Goal: Communication & Community: Answer question/provide support

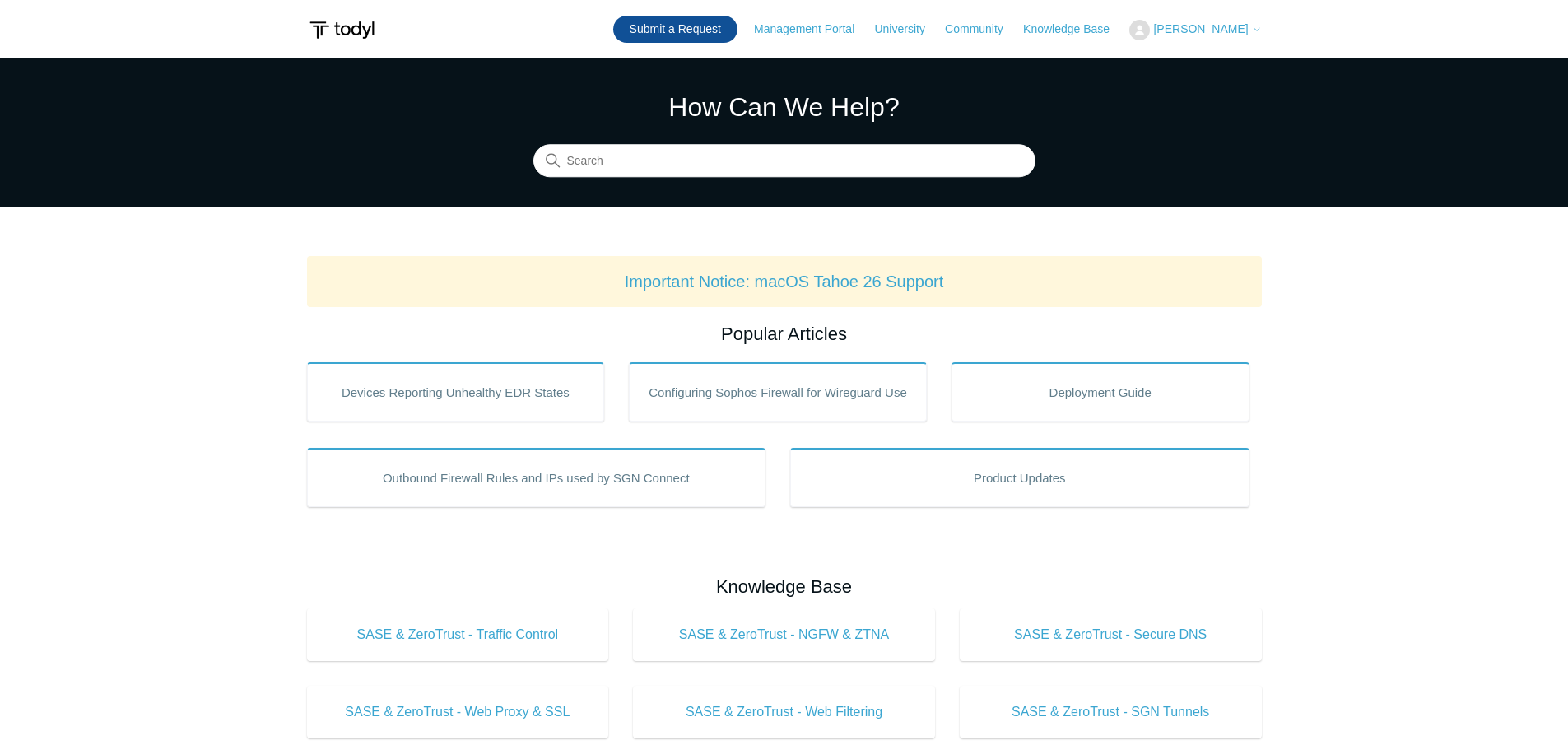
click at [737, 28] on link "Submit a Request" at bounding box center [675, 29] width 124 height 27
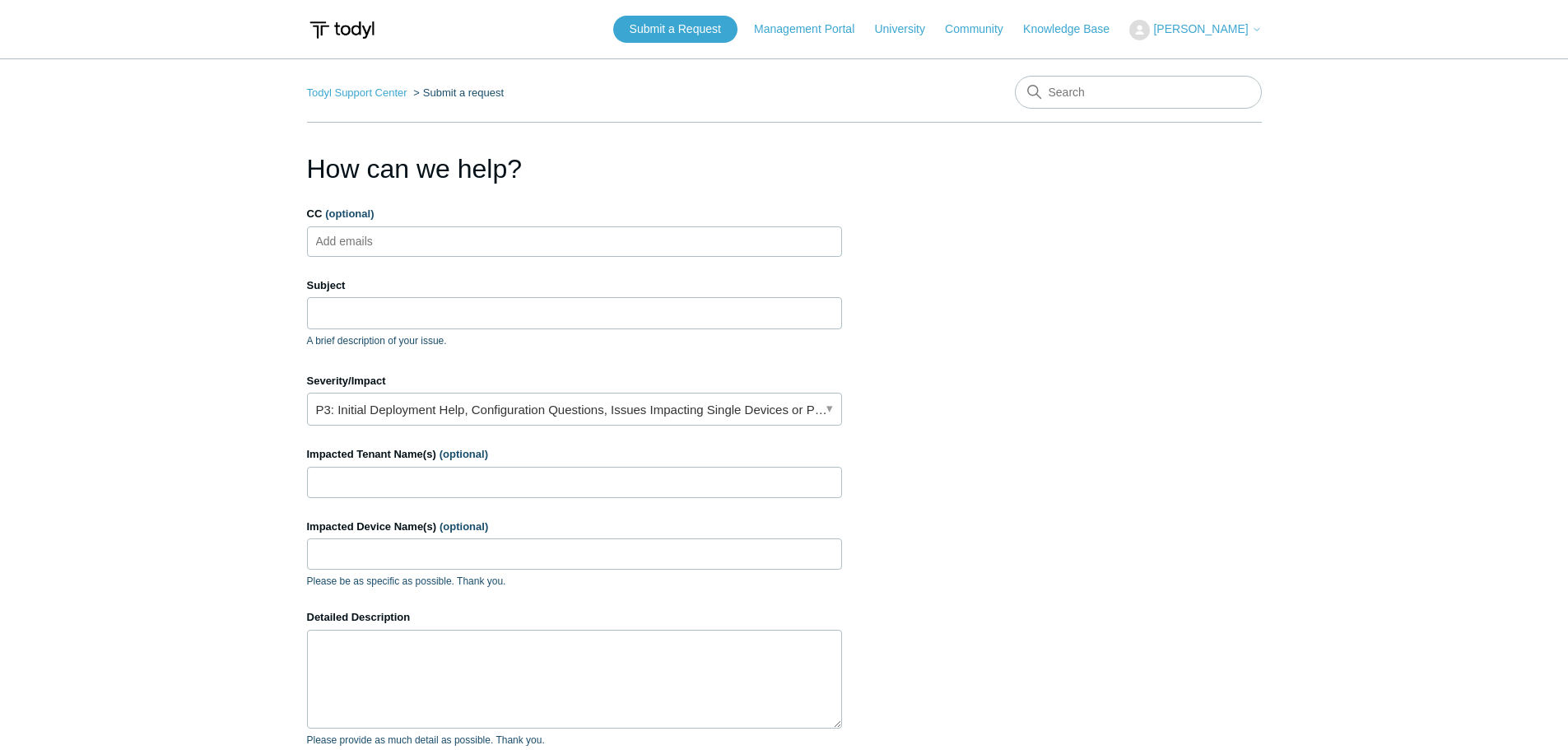
click at [389, 249] on input "CC (optional)" at bounding box center [358, 240] width 98 height 24
type input "techs@systemverse.com"
click at [451, 307] on input "Subject" at bounding box center [574, 312] width 535 height 31
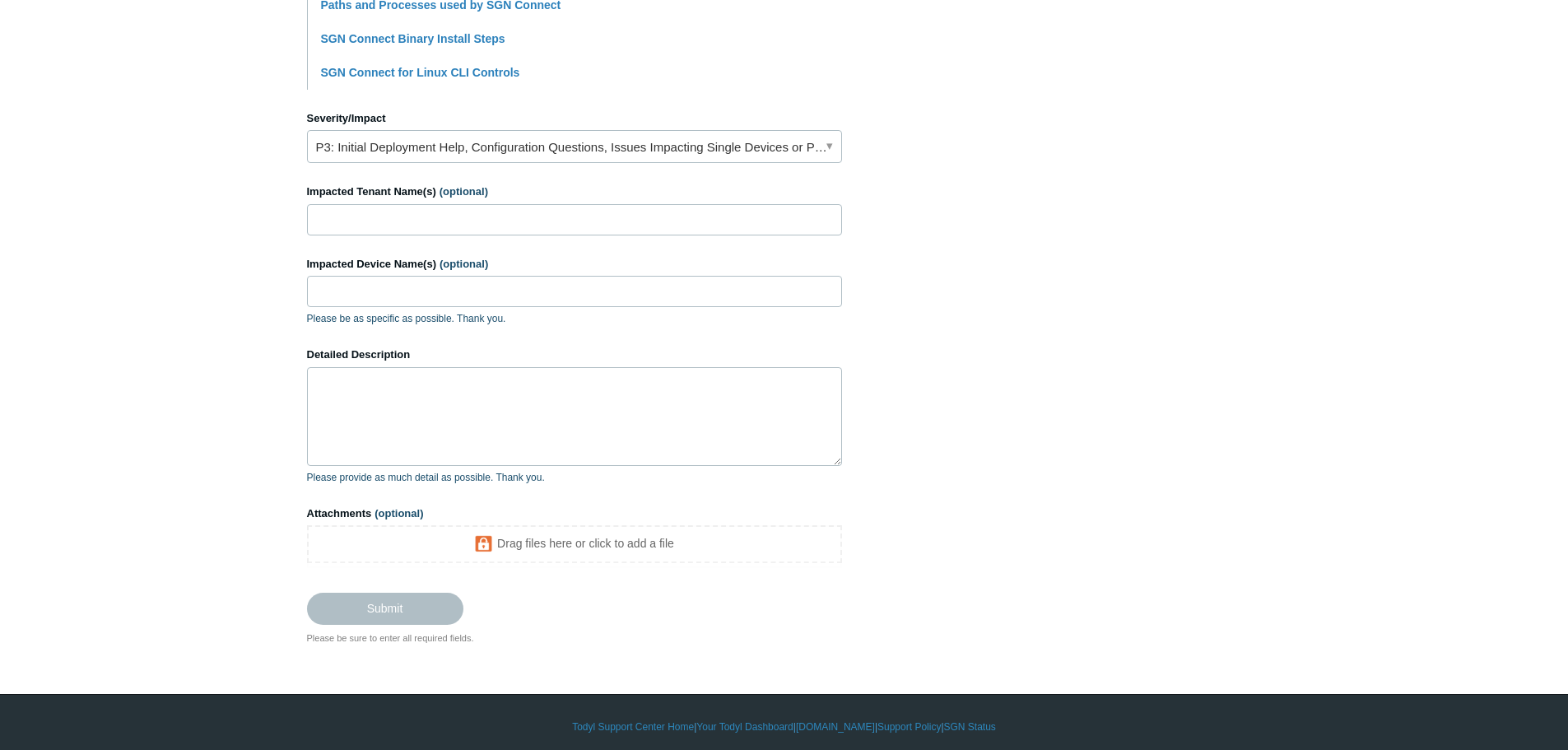
scroll to position [672, 0]
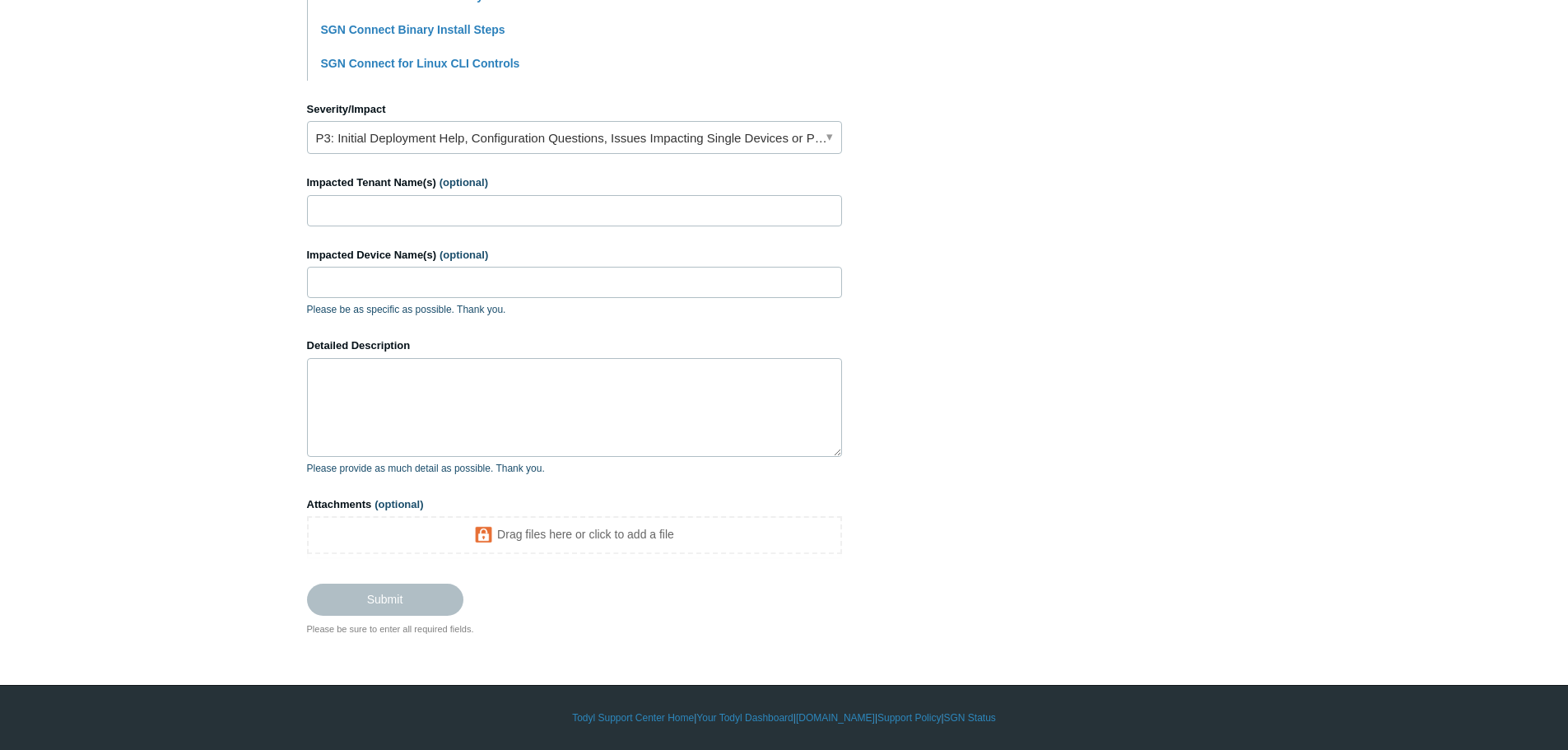
type input "SGN Connect Stuck On Registering"
click at [446, 148] on link "P3: Initial Deployment Help, Configuration Questions, Issues Impacting Single D…" at bounding box center [574, 137] width 535 height 33
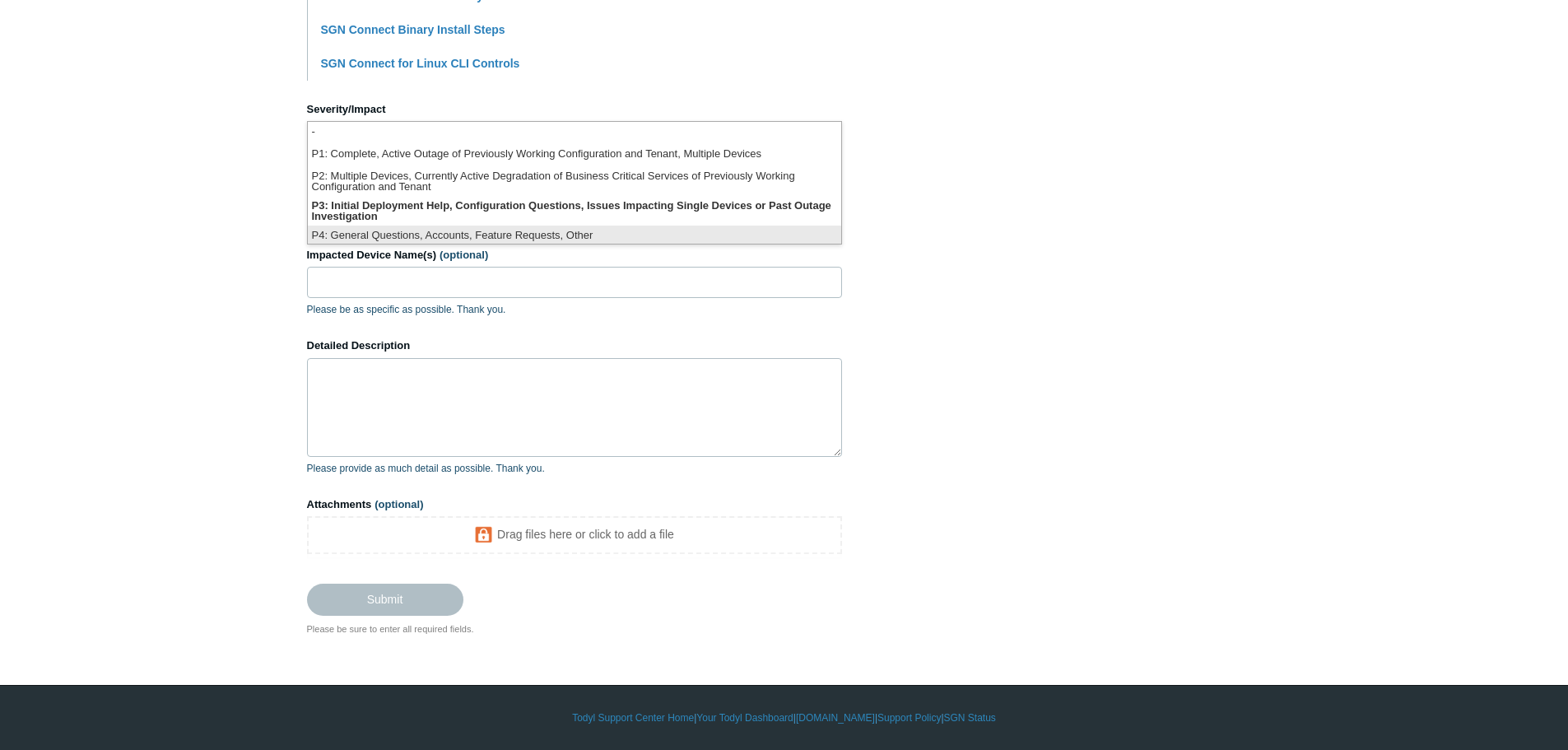
scroll to position [4, 0]
click at [1000, 245] on section "How can we help? CC (optional) techs@systemverse.com Subject SGN Connect Stuck …" at bounding box center [784, 56] width 955 height 1158
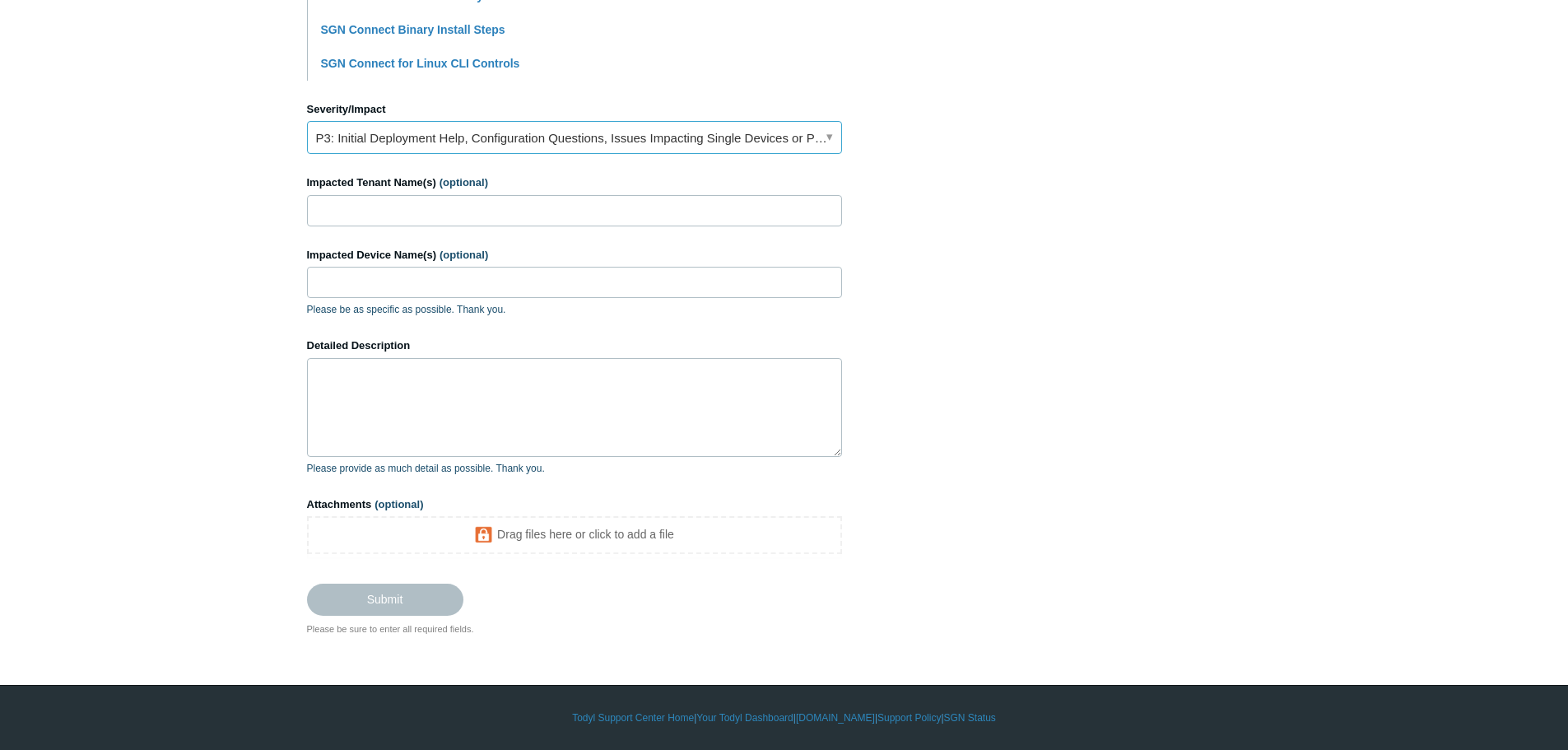
click at [675, 134] on link "P3: Initial Deployment Help, Configuration Questions, Issues Impacting Single D…" at bounding box center [574, 137] width 535 height 33
click at [1139, 144] on section "How can we help? CC (optional) techs@systemverse.com Subject SGN Connect Stuck …" at bounding box center [784, 56] width 955 height 1158
click at [963, 144] on section "How can we help? CC (optional) techs@systemverse.com Subject SGN Connect Stuck …" at bounding box center [784, 56] width 955 height 1158
click at [567, 224] on input "Impacted Tenant Name(s) (optional)" at bounding box center [574, 210] width 535 height 31
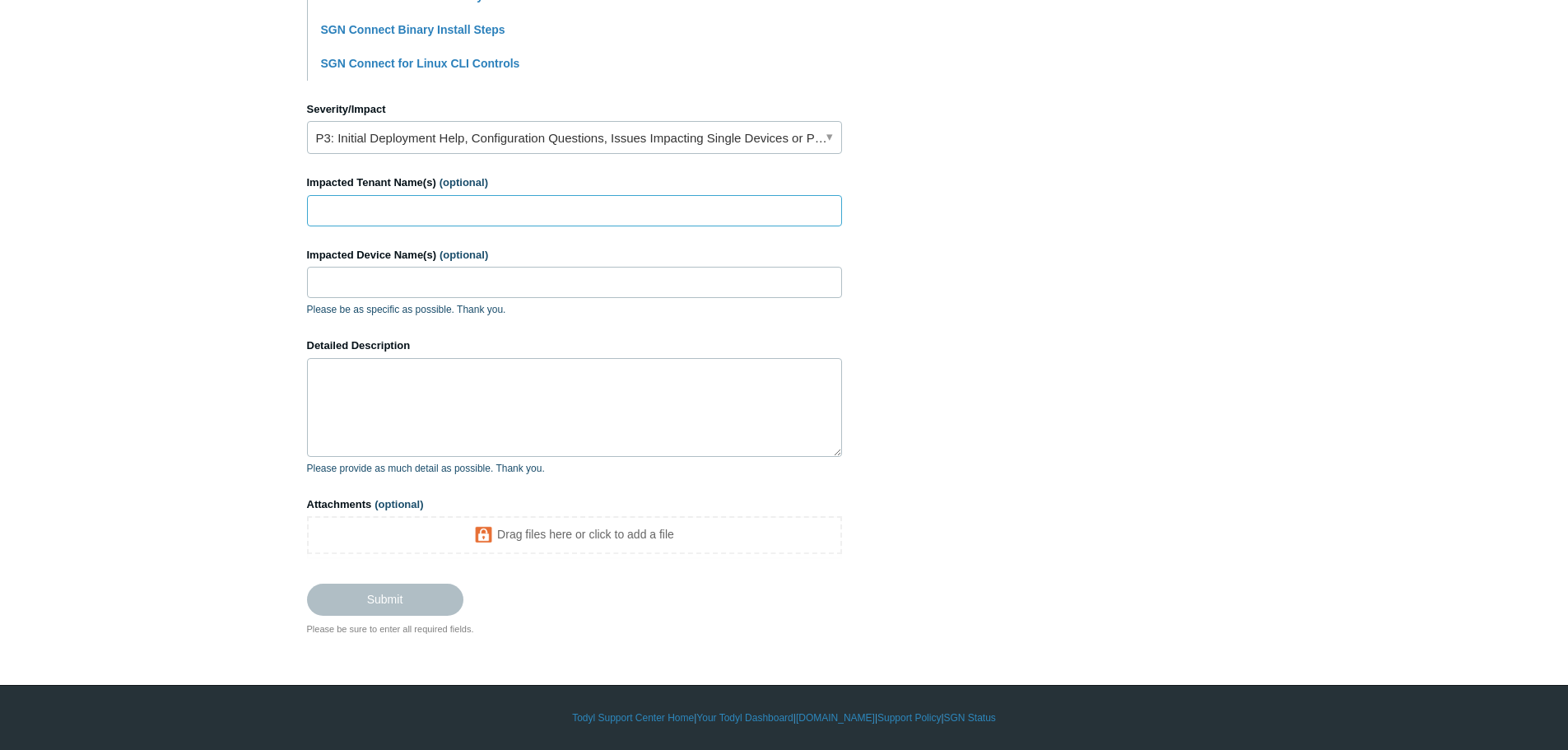
click at [450, 205] on input "Impacted Tenant Name(s) (optional)" at bounding box center [574, 210] width 535 height 31
type input "Kruze Consulting"
click at [430, 297] on input "Impacted Device Name(s) (optional)" at bounding box center [574, 281] width 535 height 31
click at [376, 406] on textarea "Detailed Description" at bounding box center [574, 407] width 535 height 99
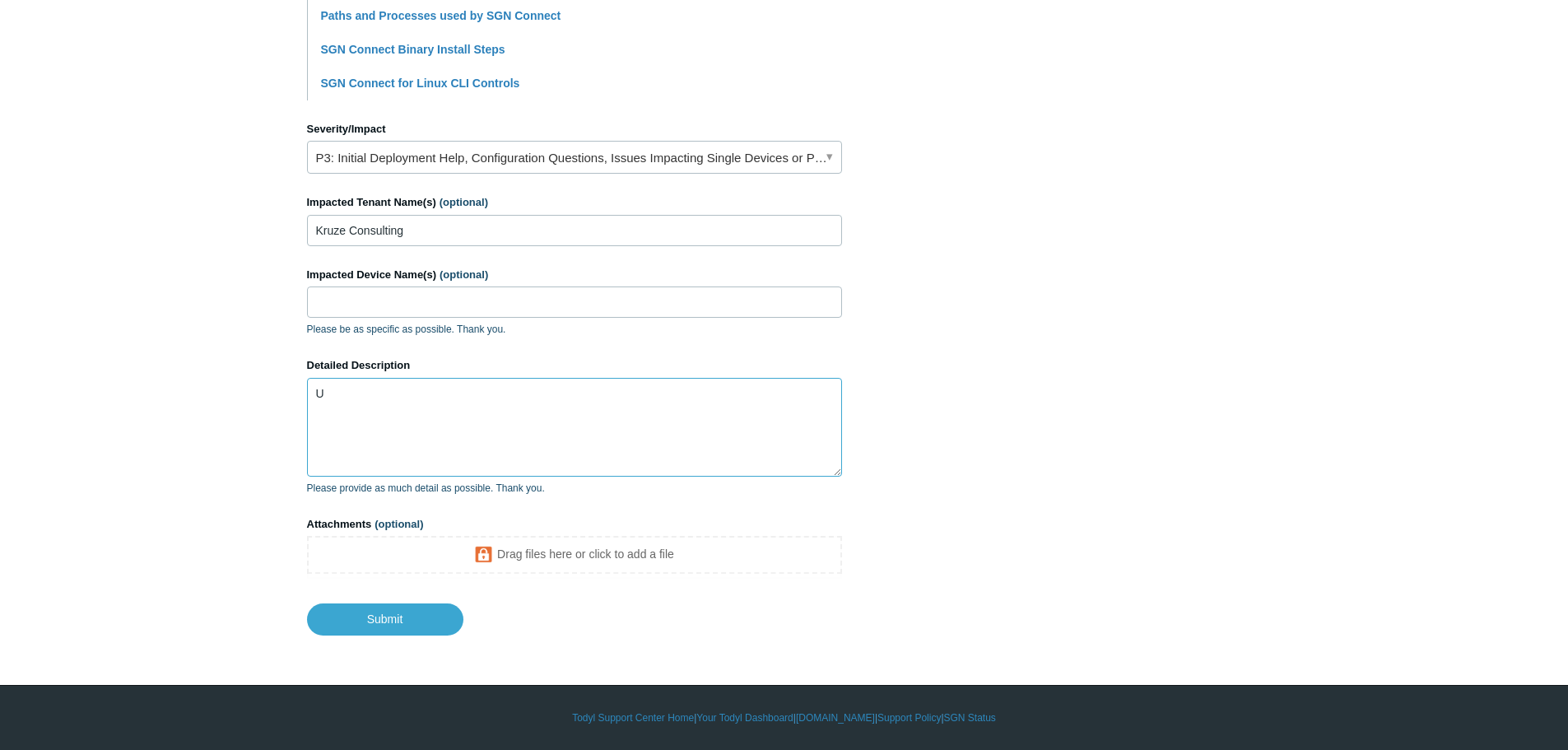
scroll to position [652, 0]
type textarea "U"
click at [815, 390] on textarea "User having issues connecting to websites and apps with SGN turned on. Did a co…" at bounding box center [574, 427] width 535 height 99
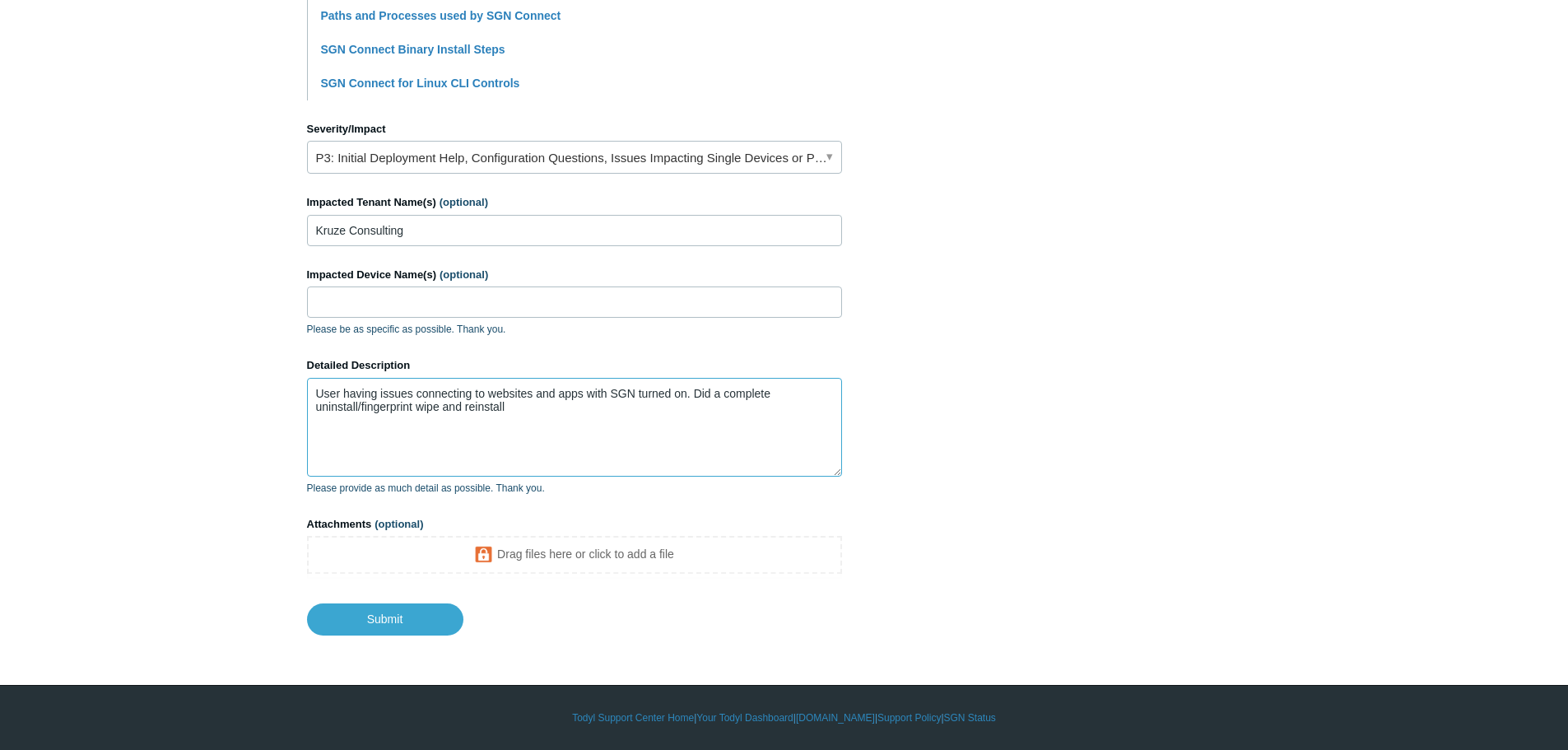
click at [600, 409] on textarea "User having issues connecting to websites and apps with SGN turned on. Did a co…" at bounding box center [574, 427] width 535 height 99
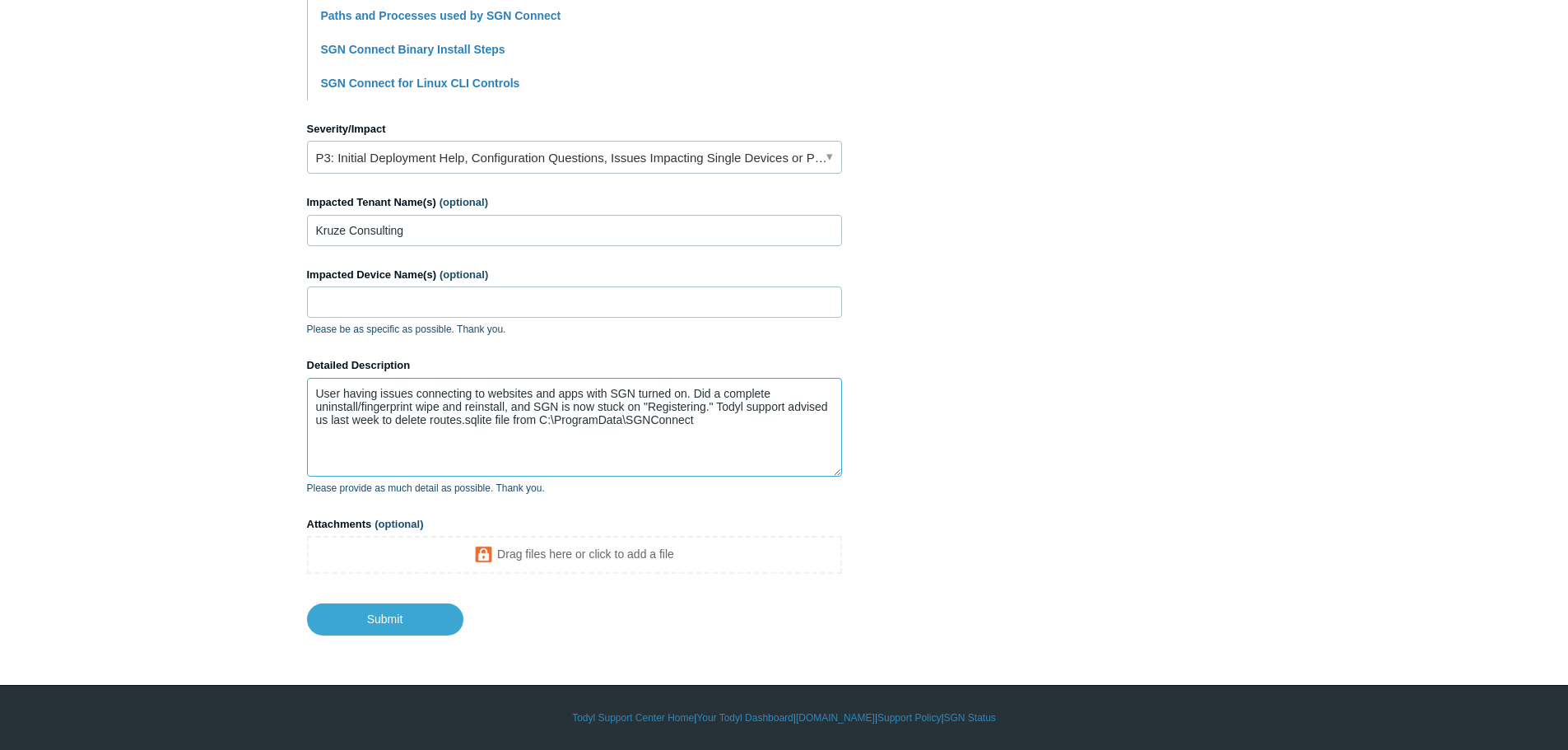
click at [651, 420] on textarea "User having issues connecting to websites and apps with SGN turned on. Did a co…" at bounding box center [574, 427] width 535 height 99
click at [706, 418] on textarea "User having issues connecting to websites and apps with SGN turned on. Did a co…" at bounding box center [574, 427] width 535 height 99
drag, startPoint x: 792, startPoint y: 416, endPoint x: 718, endPoint y: 426, distance: 74.7
click at [718, 426] on textarea "User having issues connecting to websites and apps with SGN turned on. Did a co…" at bounding box center [574, 427] width 535 height 99
click at [563, 438] on textarea "User having issues connecting to websites and apps with SGN turned on. Did a co…" at bounding box center [574, 427] width 535 height 99
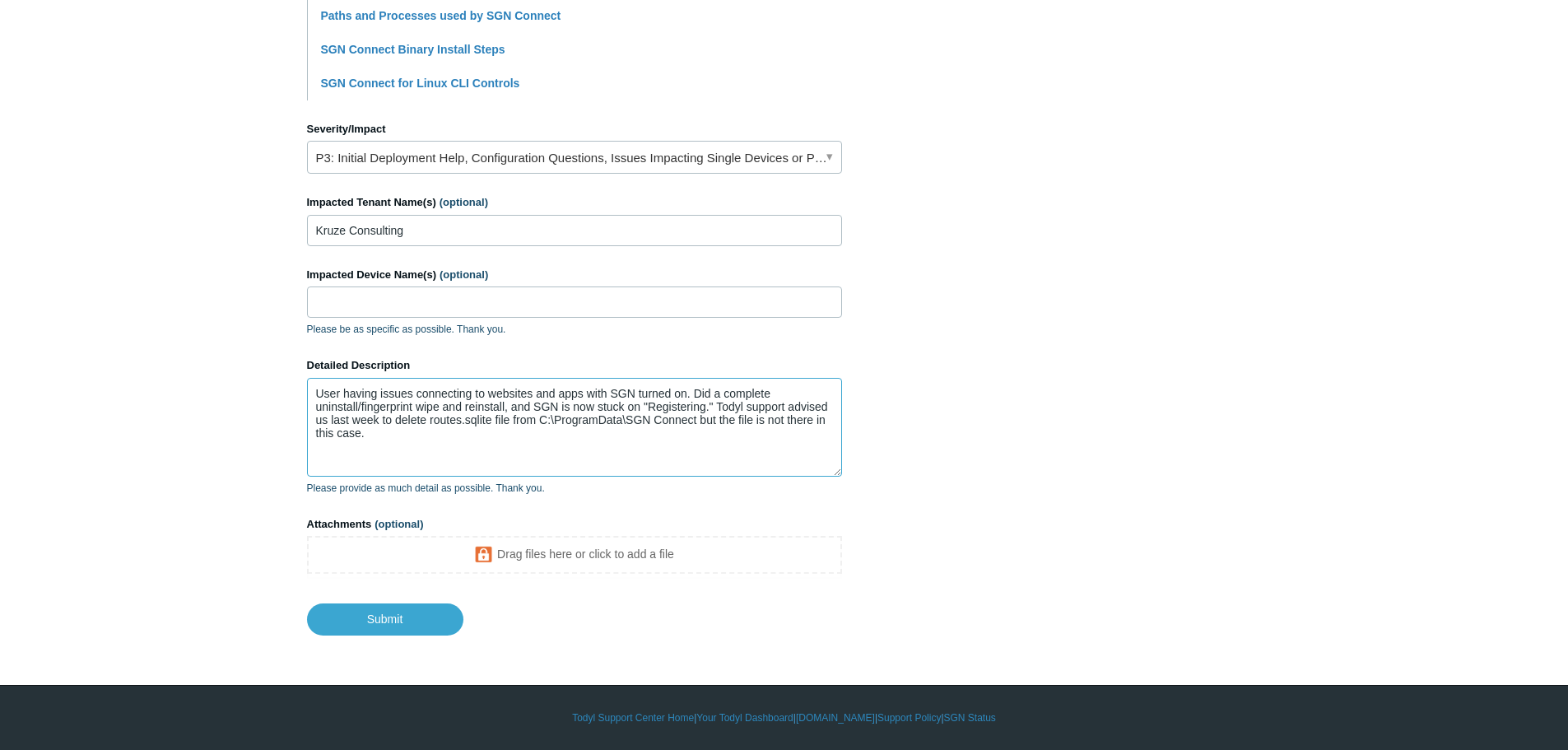
click at [563, 438] on textarea "User having issues connecting to websites and apps with SGN turned on. Did a co…" at bounding box center [574, 427] width 535 height 99
click at [482, 435] on textarea "User having issues connecting to websites and apps with SGN turned on. Did a co…" at bounding box center [574, 427] width 535 height 99
click at [507, 464] on textarea "User having issues connecting to websites and apps with SGN turned on. Did a co…" at bounding box center [574, 427] width 535 height 99
type textarea "User having issues connecting to websites and apps with SGN turned on. Did a co…"
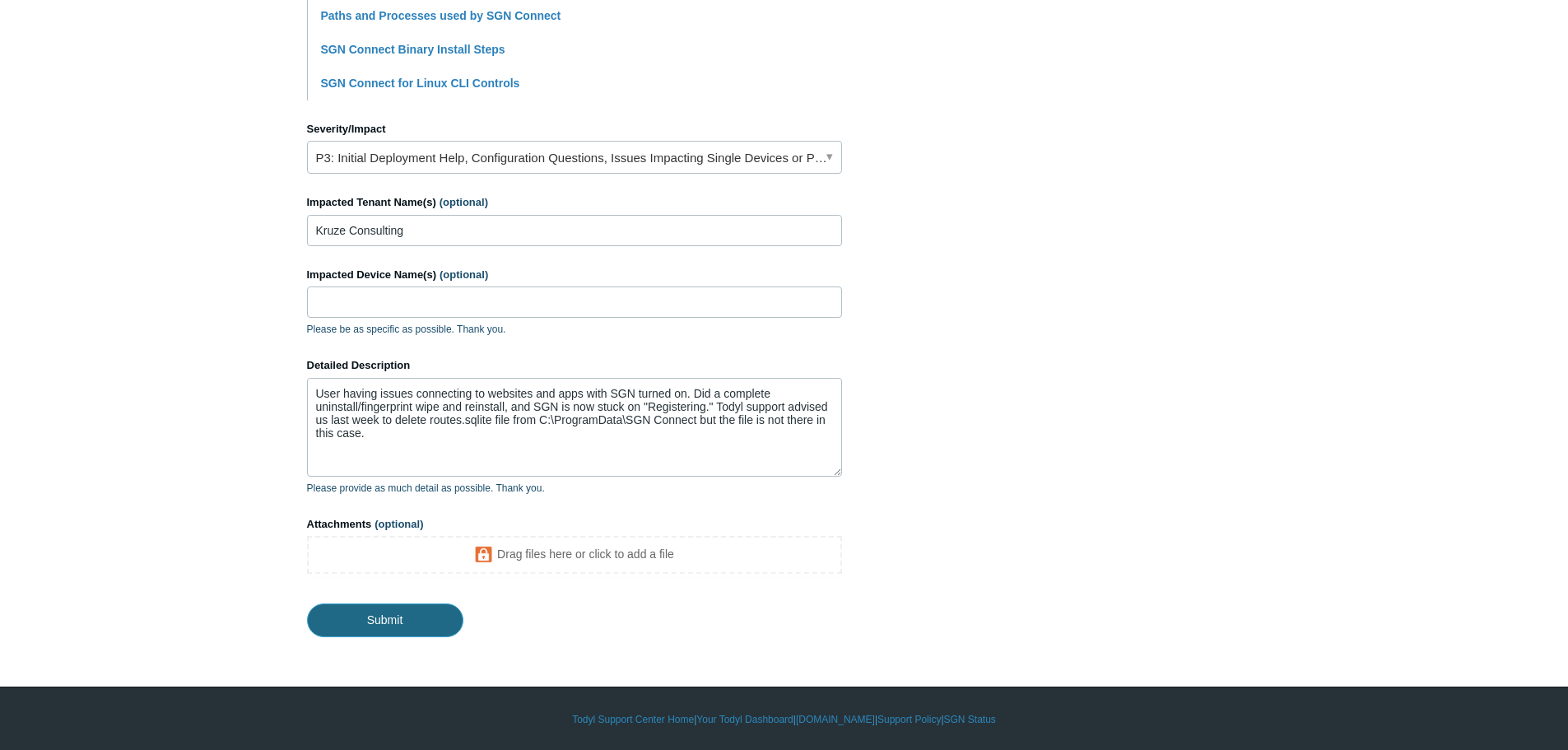
click at [358, 631] on input "Submit" at bounding box center [385, 619] width 156 height 33
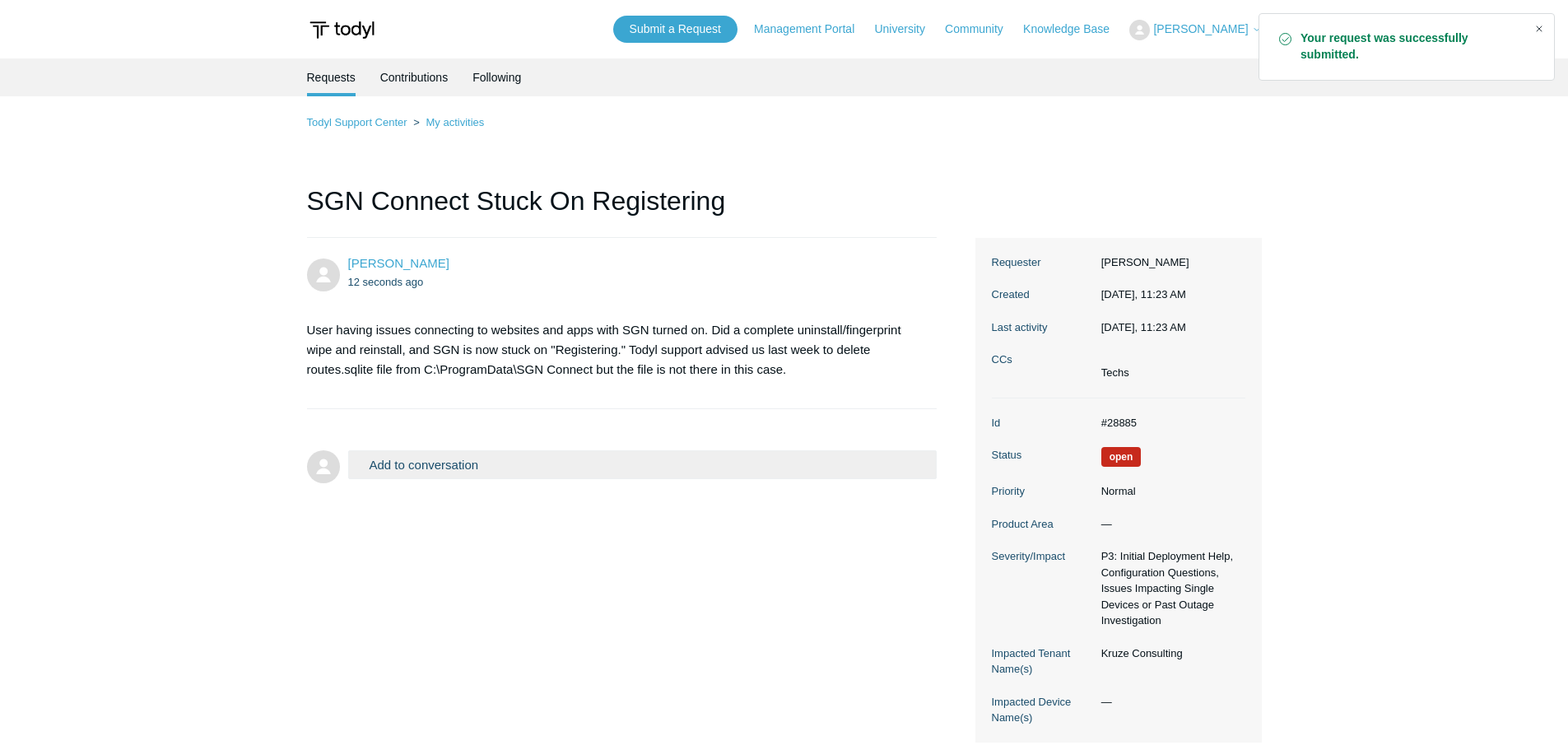
click at [1541, 24] on div "Close" at bounding box center [1539, 29] width 23 height 23
click at [1194, 30] on span "[PERSON_NAME]" at bounding box center [1200, 29] width 95 height 13
click at [1204, 60] on link "My Support Requests" at bounding box center [1209, 65] width 160 height 29
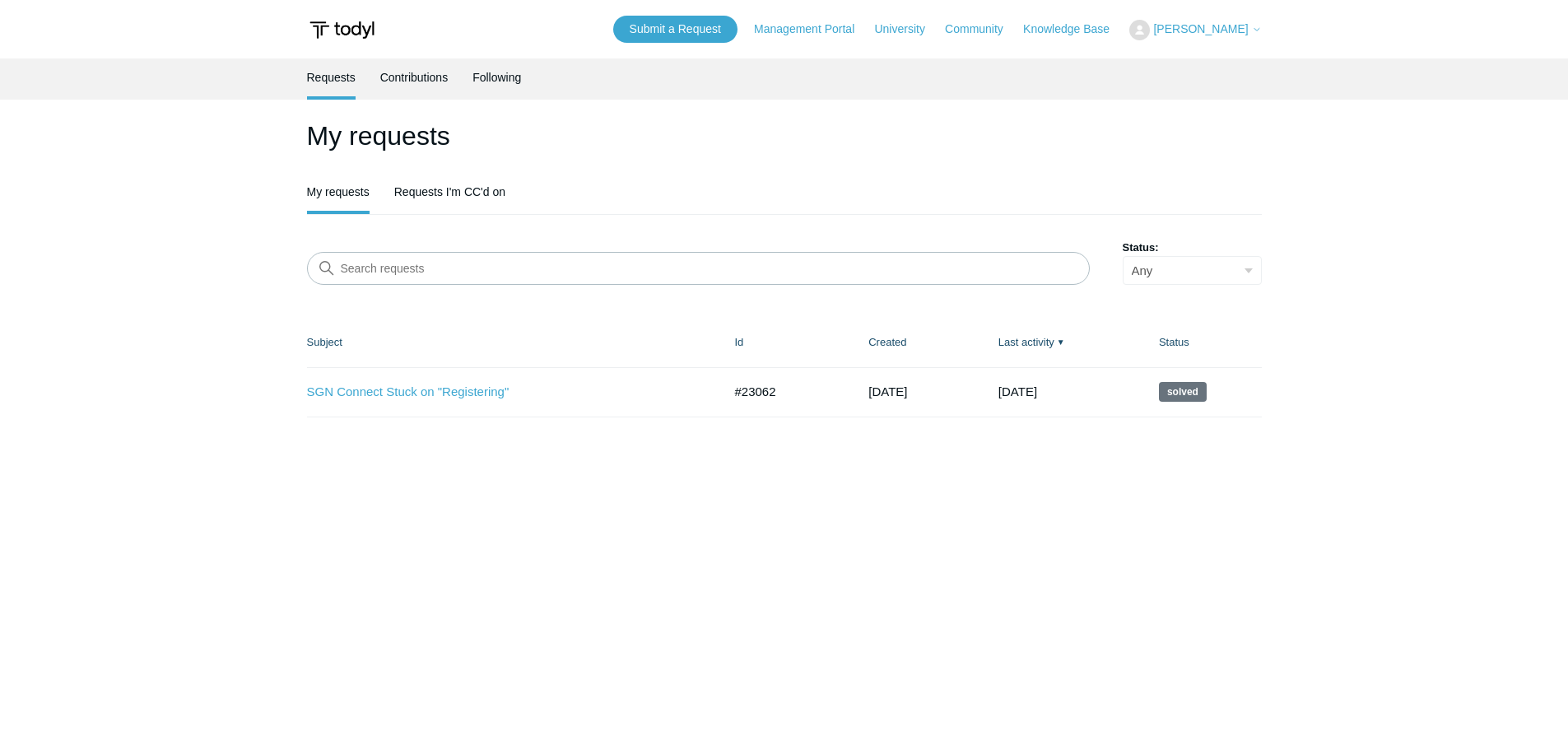
drag, startPoint x: 695, startPoint y: 193, endPoint x: 681, endPoint y: 195, distance: 14.1
click at [688, 194] on ul "My requests Requests I'm CC'd on" at bounding box center [784, 193] width 955 height 41
click at [470, 198] on link "Requests I'm CC'd on" at bounding box center [449, 190] width 111 height 34
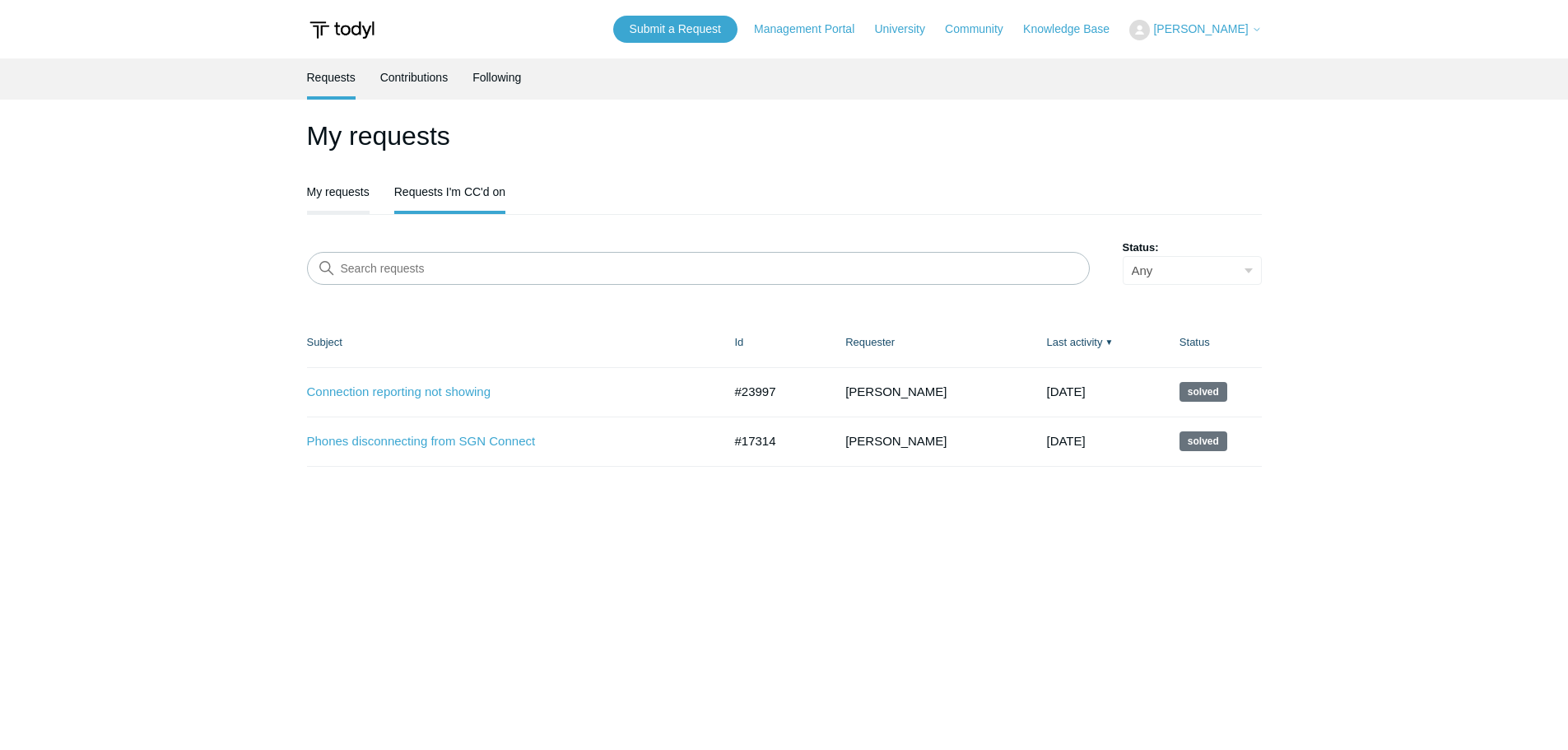
click at [341, 191] on link "My requests" at bounding box center [338, 190] width 62 height 34
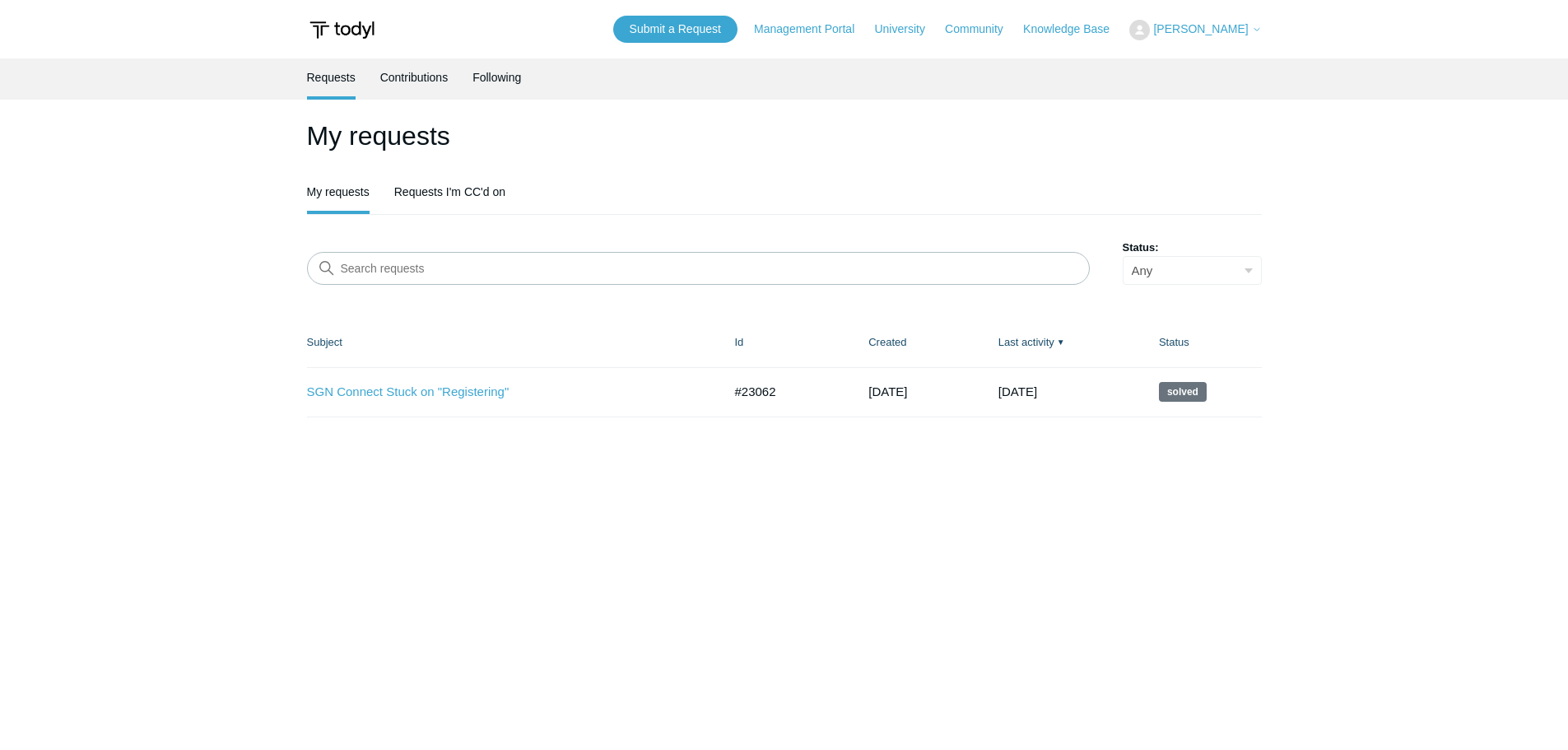
click at [807, 184] on ul "My requests Requests I'm CC'd on" at bounding box center [784, 193] width 955 height 41
click at [646, 118] on main "Requests Contributions Following My requests My requests Requests I'm CC'd on S…" at bounding box center [784, 396] width 1568 height 675
click at [750, 140] on h1 "My requests" at bounding box center [784, 135] width 955 height 39
drag, startPoint x: 422, startPoint y: 388, endPoint x: 435, endPoint y: 389, distance: 13.0
click at [422, 388] on link "SGN Connect Stuck on "Registering"" at bounding box center [501, 392] width 391 height 19
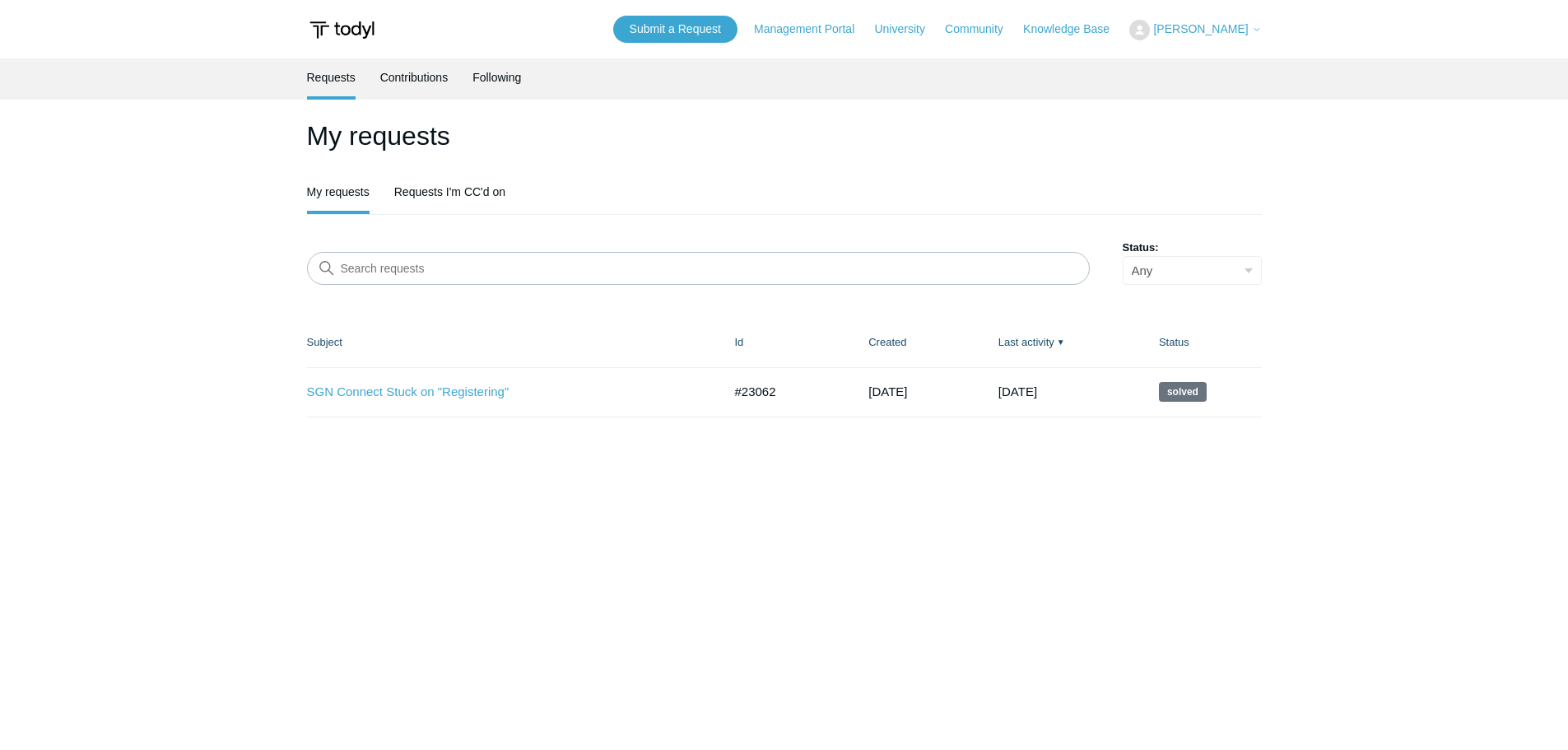
click at [692, 433] on main "Requests Contributions Following My requests My requests Requests I'm CC'd on S…" at bounding box center [784, 396] width 1568 height 675
drag, startPoint x: 555, startPoint y: 140, endPoint x: 477, endPoint y: 99, distance: 88.1
click at [553, 142] on h1 "My requests" at bounding box center [784, 135] width 955 height 39
click at [729, 26] on link "Submit a Request" at bounding box center [675, 29] width 124 height 27
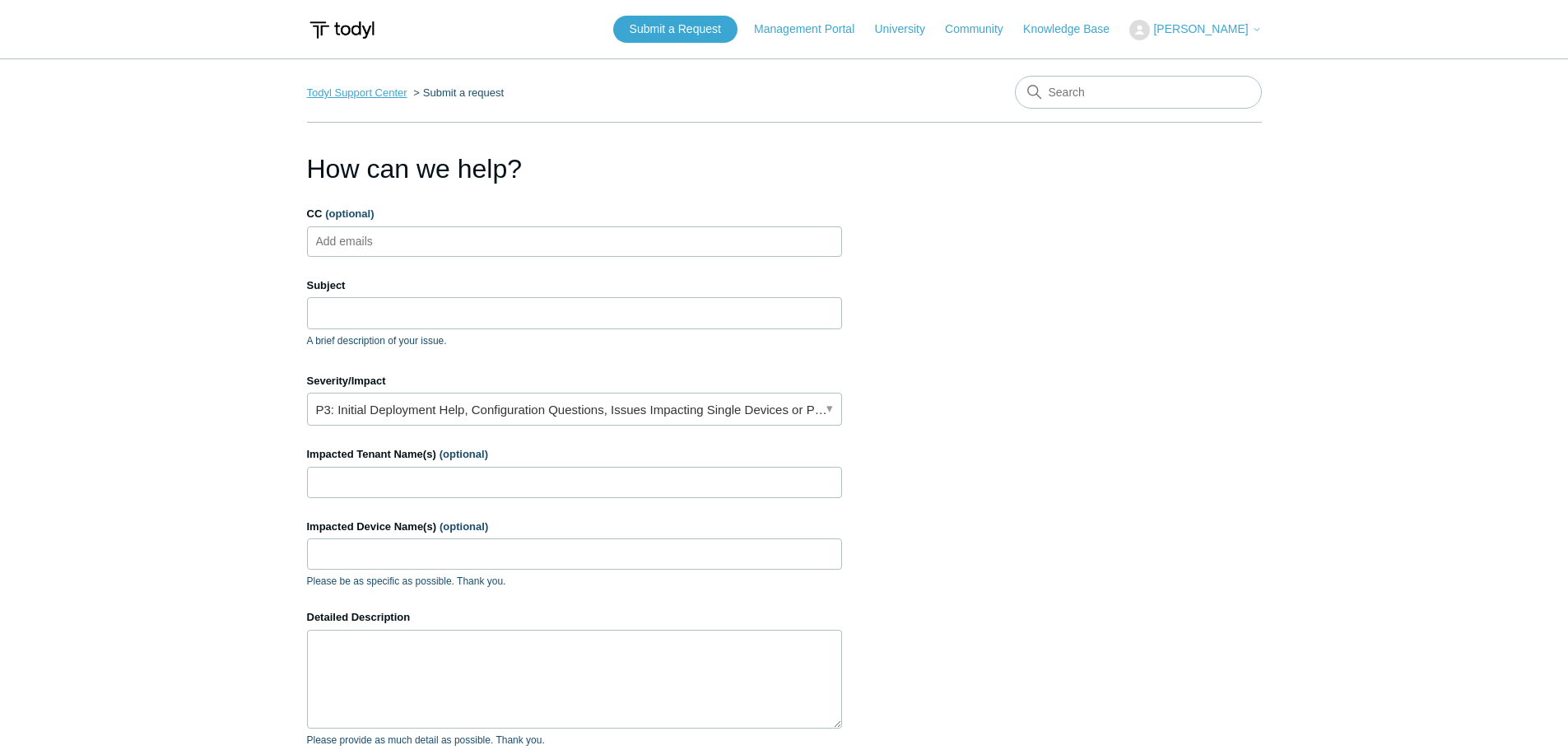
click at [330, 92] on link "Todyl Support Center" at bounding box center [357, 92] width 101 height 13
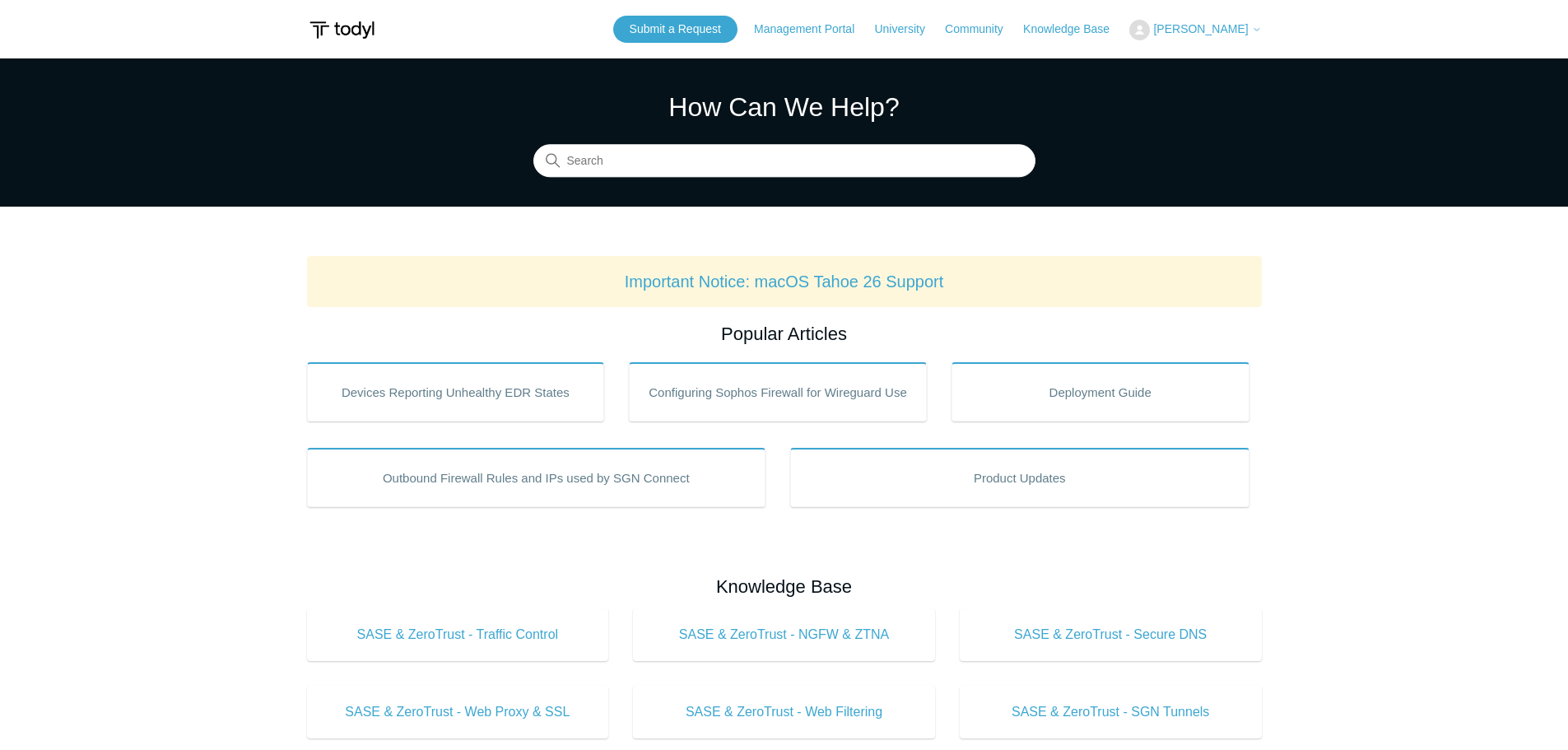
click at [1212, 24] on span "[PERSON_NAME]" at bounding box center [1200, 29] width 95 height 13
click at [1193, 55] on link "My Support Requests" at bounding box center [1209, 65] width 160 height 29
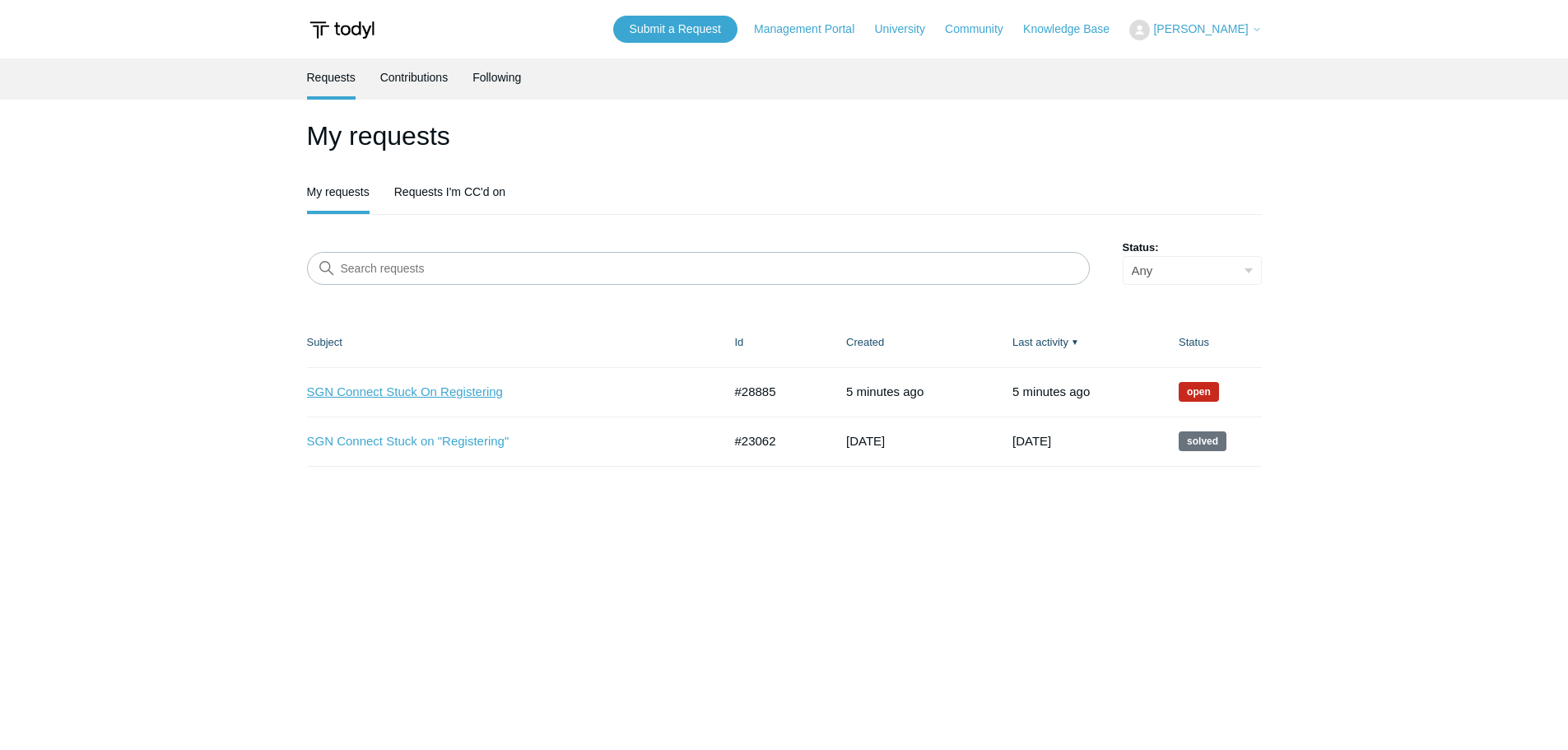
click at [458, 389] on link "SGN Connect Stuck On Registering" at bounding box center [501, 392] width 391 height 19
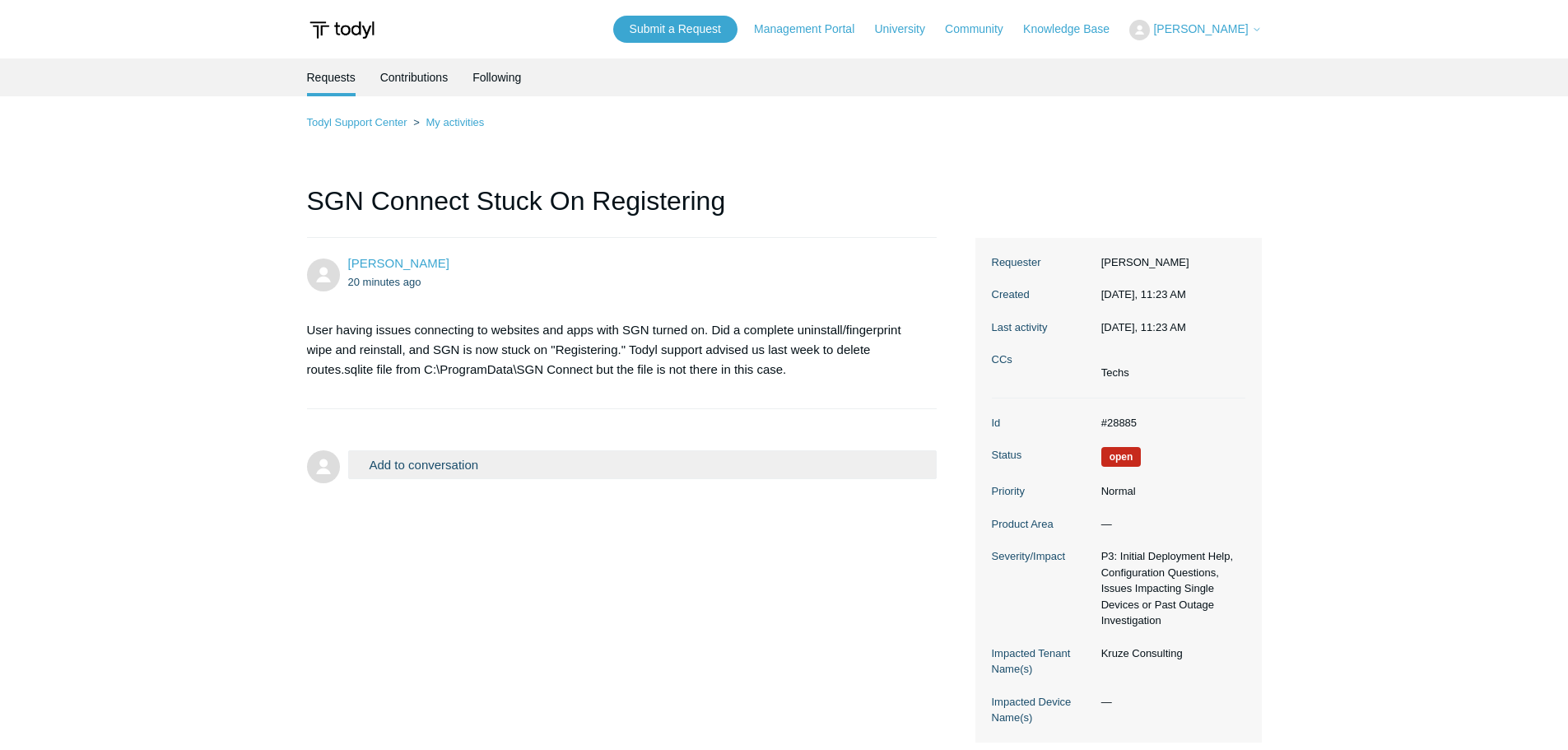
click at [164, 219] on main "Requests Contributions Following Todyl Support Center My activities SGN Connect…" at bounding box center [784, 401] width 1568 height 684
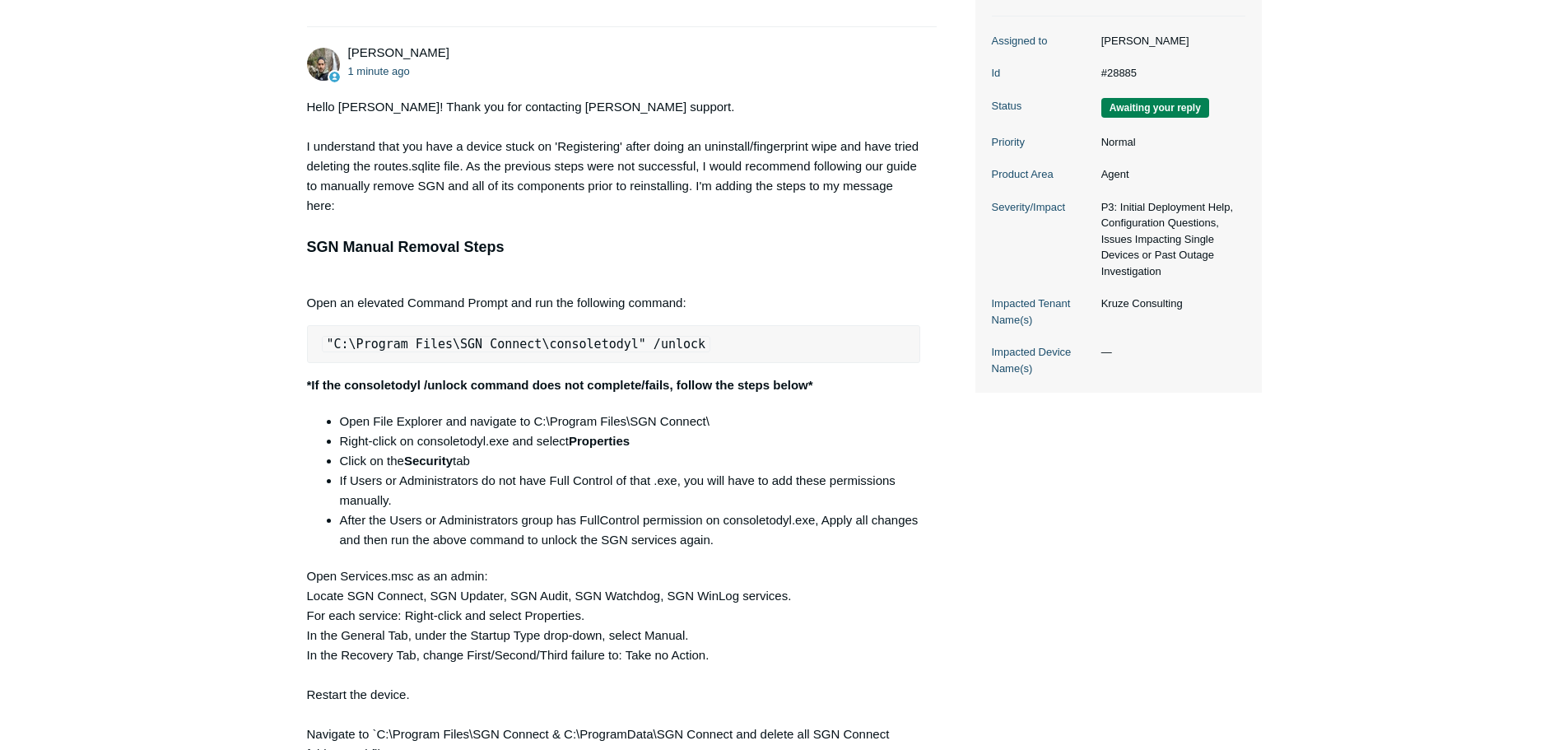
scroll to position [412, 0]
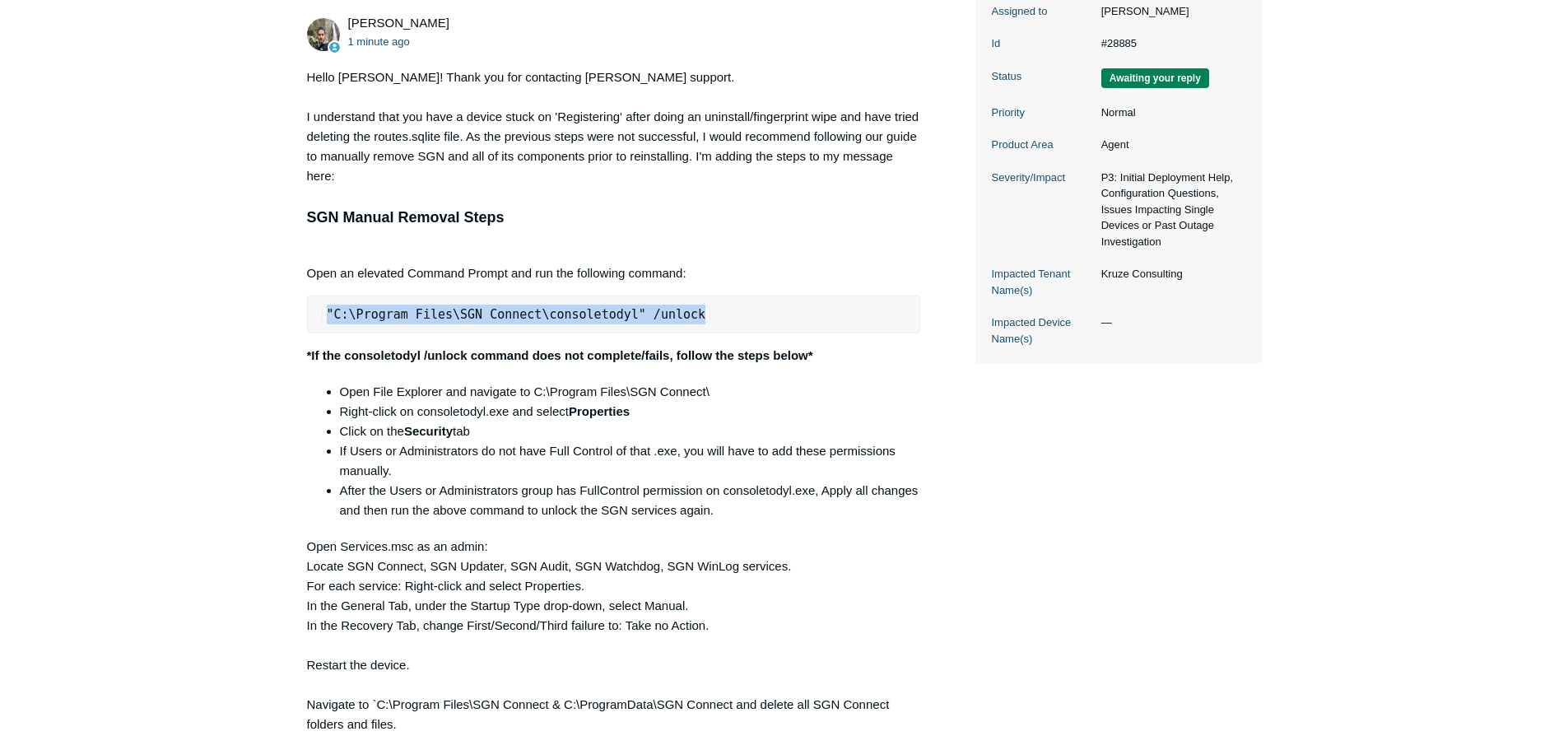
drag, startPoint x: 688, startPoint y: 310, endPoint x: 316, endPoint y: 307, distance: 372.0
click at [316, 307] on pre ""C:\Program Files\SGN Connect\consoletodyl" /unlock" at bounding box center [613, 314] width 614 height 38
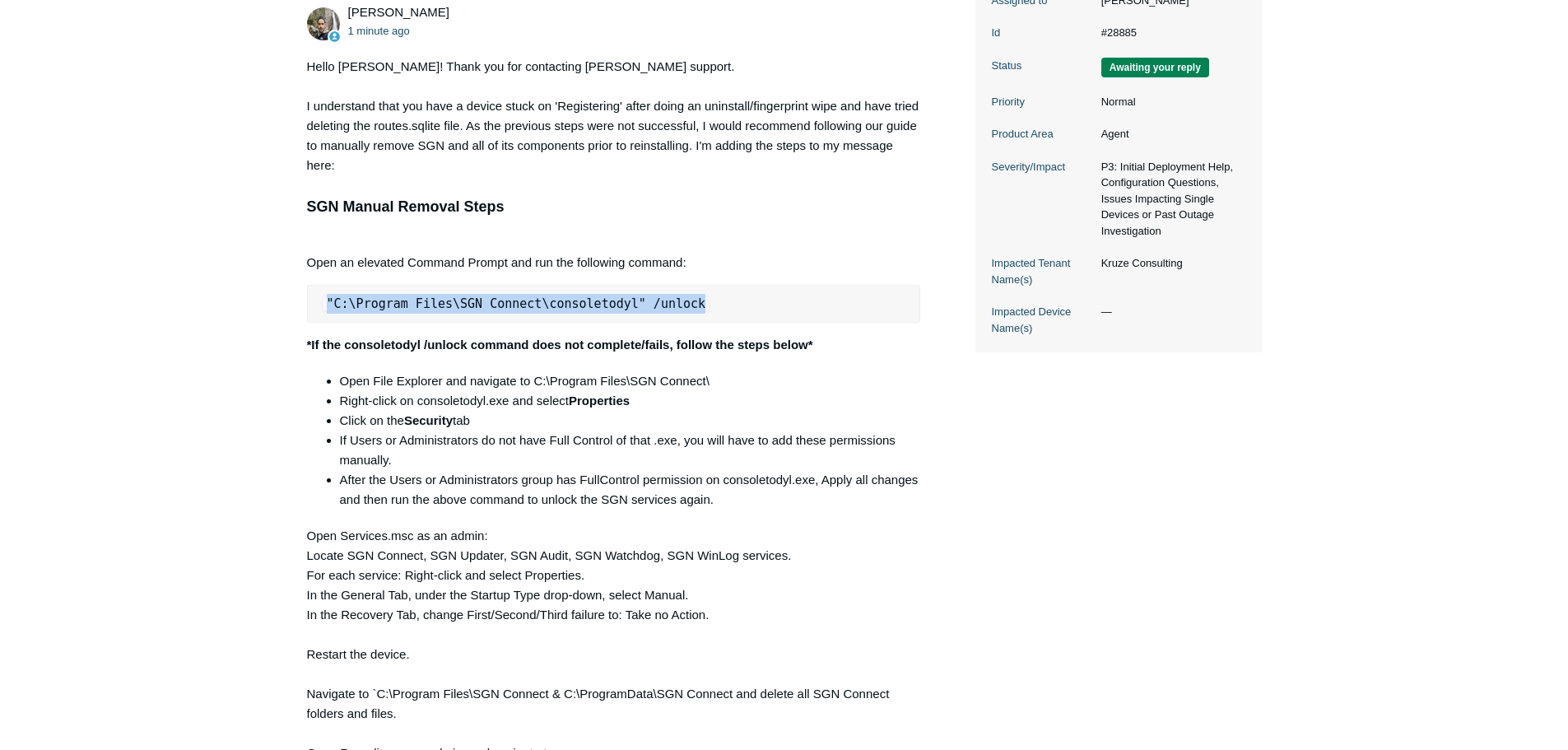
scroll to position [600, 0]
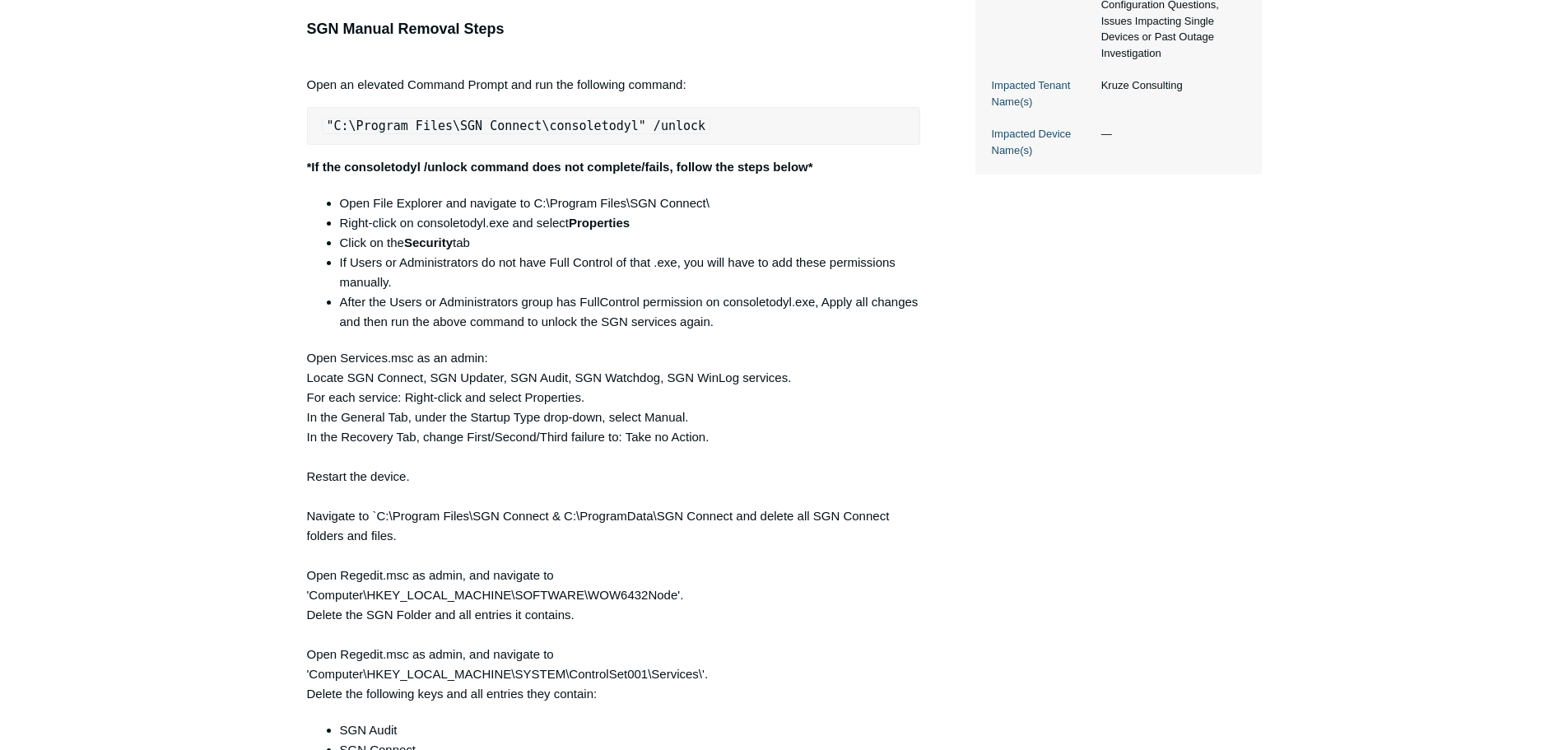
click at [679, 261] on li "If Users or Administrators do not have Full Control of that .exe, you will have…" at bounding box center [631, 272] width 581 height 39
